Goal: Obtain resource: Obtain resource

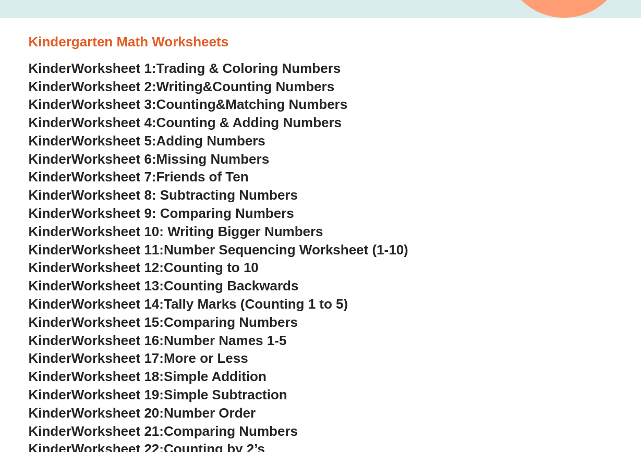
scroll to position [283, 0]
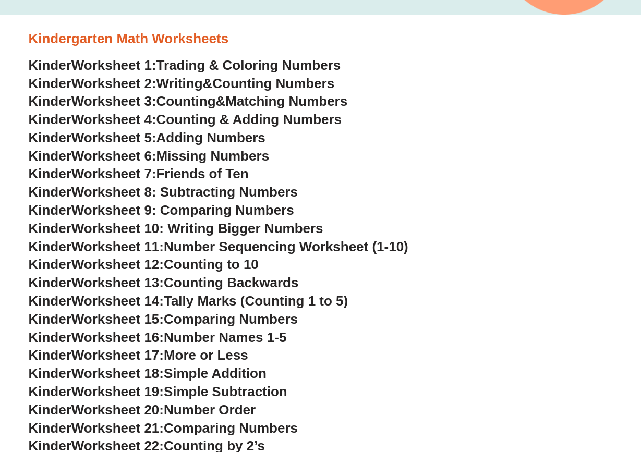
click at [243, 186] on span "Worksheet 8: Subtracting Numbers" at bounding box center [184, 192] width 226 height 16
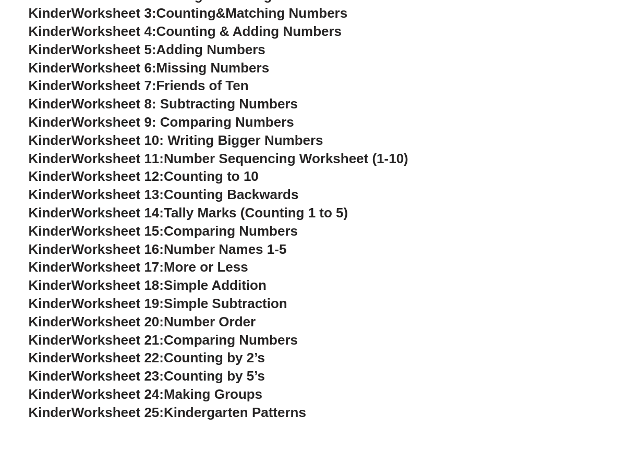
scroll to position [385, 0]
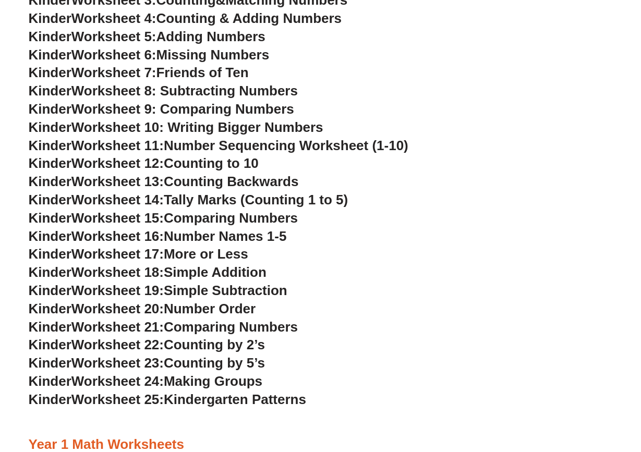
click at [140, 266] on span "Worksheet 18:" at bounding box center [117, 273] width 92 height 16
click at [208, 268] on span "Simple Addition" at bounding box center [215, 273] width 103 height 16
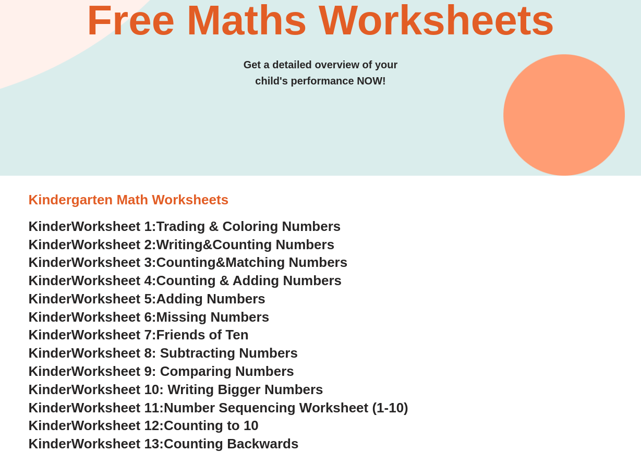
scroll to position [128, 0]
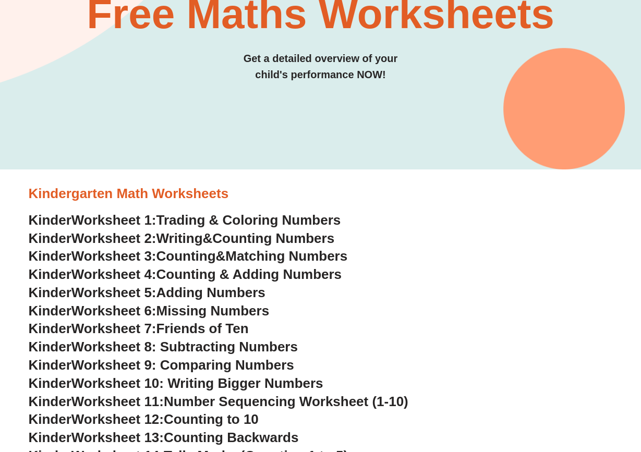
click at [302, 235] on span "Counting Numbers" at bounding box center [273, 239] width 122 height 16
click at [319, 220] on span "Trading & Coloring Numbers" at bounding box center [249, 220] width 185 height 16
click at [250, 292] on span "Adding Numbers" at bounding box center [211, 293] width 109 height 16
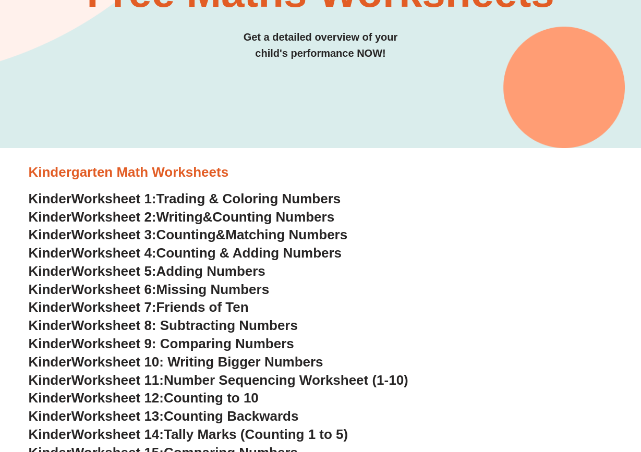
scroll to position [169, 0]
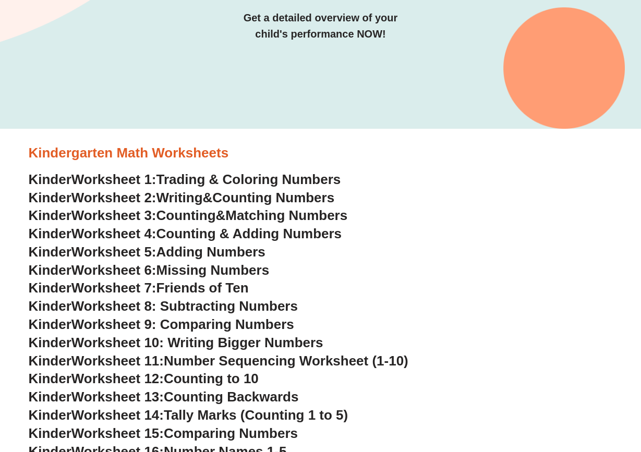
click at [255, 306] on span "Worksheet 8: Subtracting Numbers" at bounding box center [184, 307] width 226 height 16
click at [245, 291] on span "Friends of Ten" at bounding box center [203, 288] width 92 height 16
click at [218, 280] on span "Friends of Ten" at bounding box center [203, 288] width 92 height 16
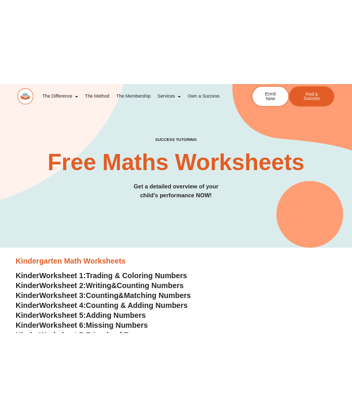
scroll to position [0, 0]
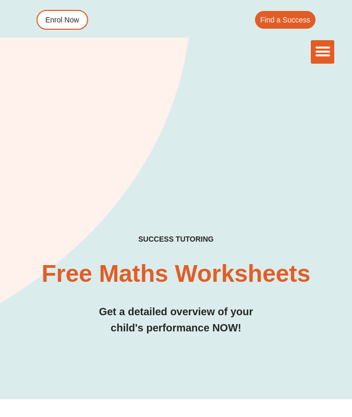
click at [168, 359] on div "SUCCESS TUTORING​ Free Maths Worksheets​ Get a detailed overview of your child'…" at bounding box center [176, 190] width 317 height 419
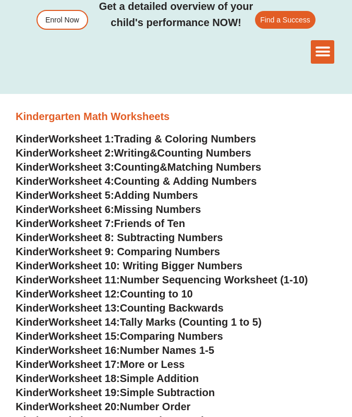
scroll to position [289, 0]
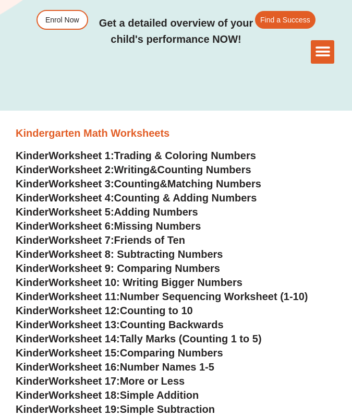
click at [199, 185] on span "Matching Numbers" at bounding box center [215, 183] width 94 height 11
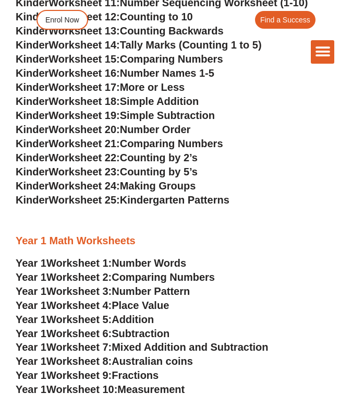
scroll to position [671, 0]
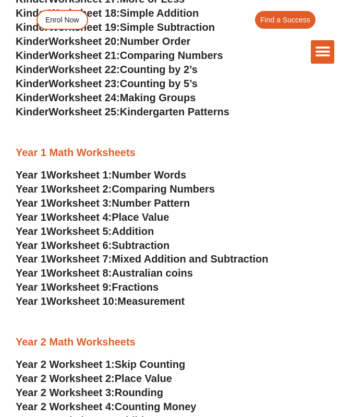
click at [148, 254] on span "Mixed Addition and Subtraction" at bounding box center [190, 258] width 157 height 11
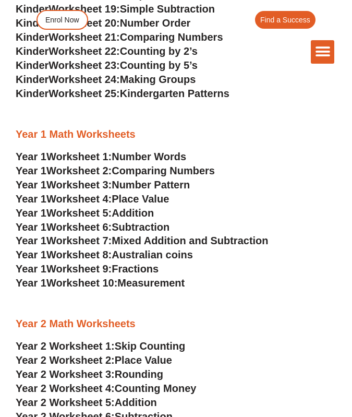
scroll to position [707, 0]
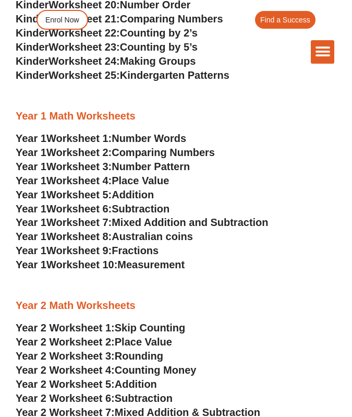
click at [140, 246] on span "Fractions" at bounding box center [135, 250] width 47 height 11
click at [115, 261] on span "Worksheet 10:" at bounding box center [81, 264] width 71 height 11
